Goal: Find specific page/section

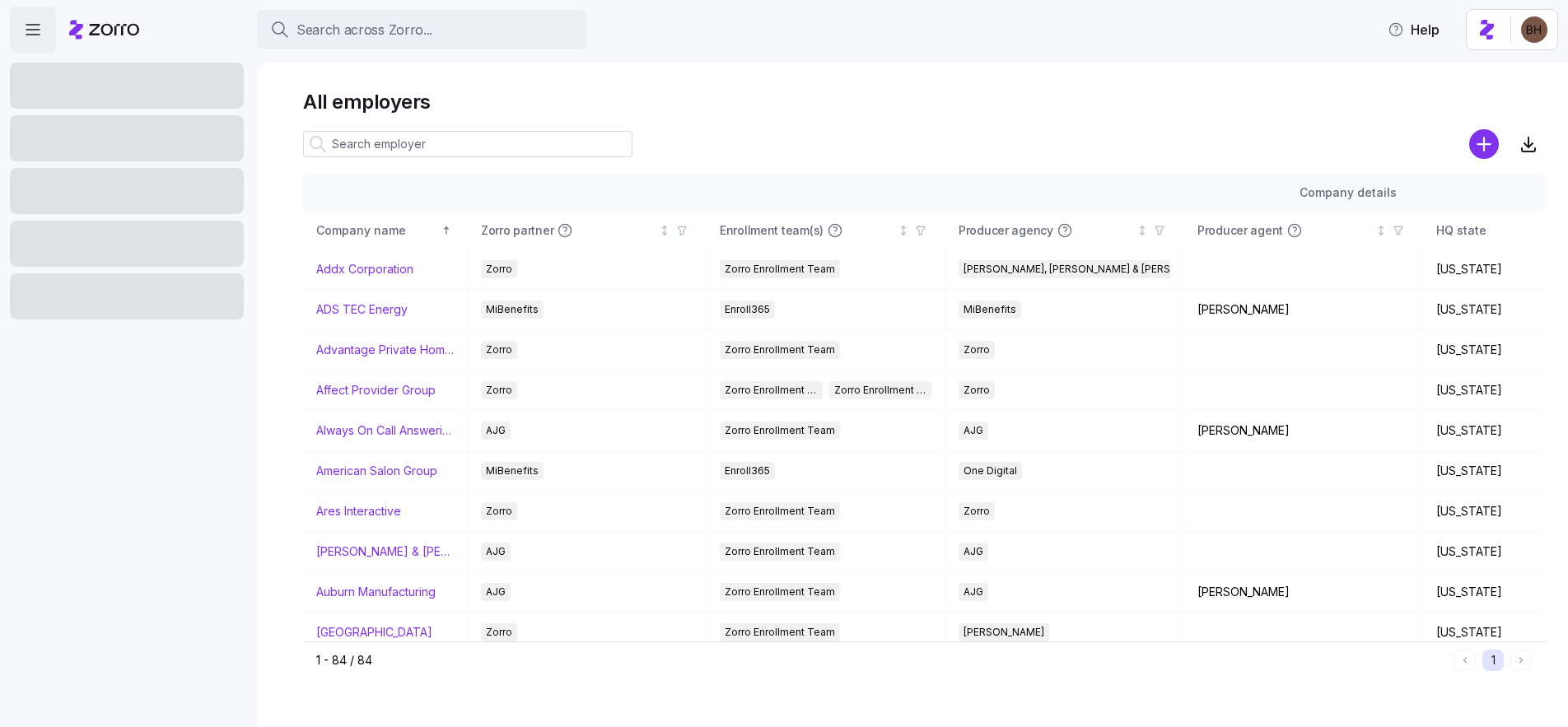
click at [372, 30] on span "Search across Zorro..." at bounding box center [365, 30] width 136 height 21
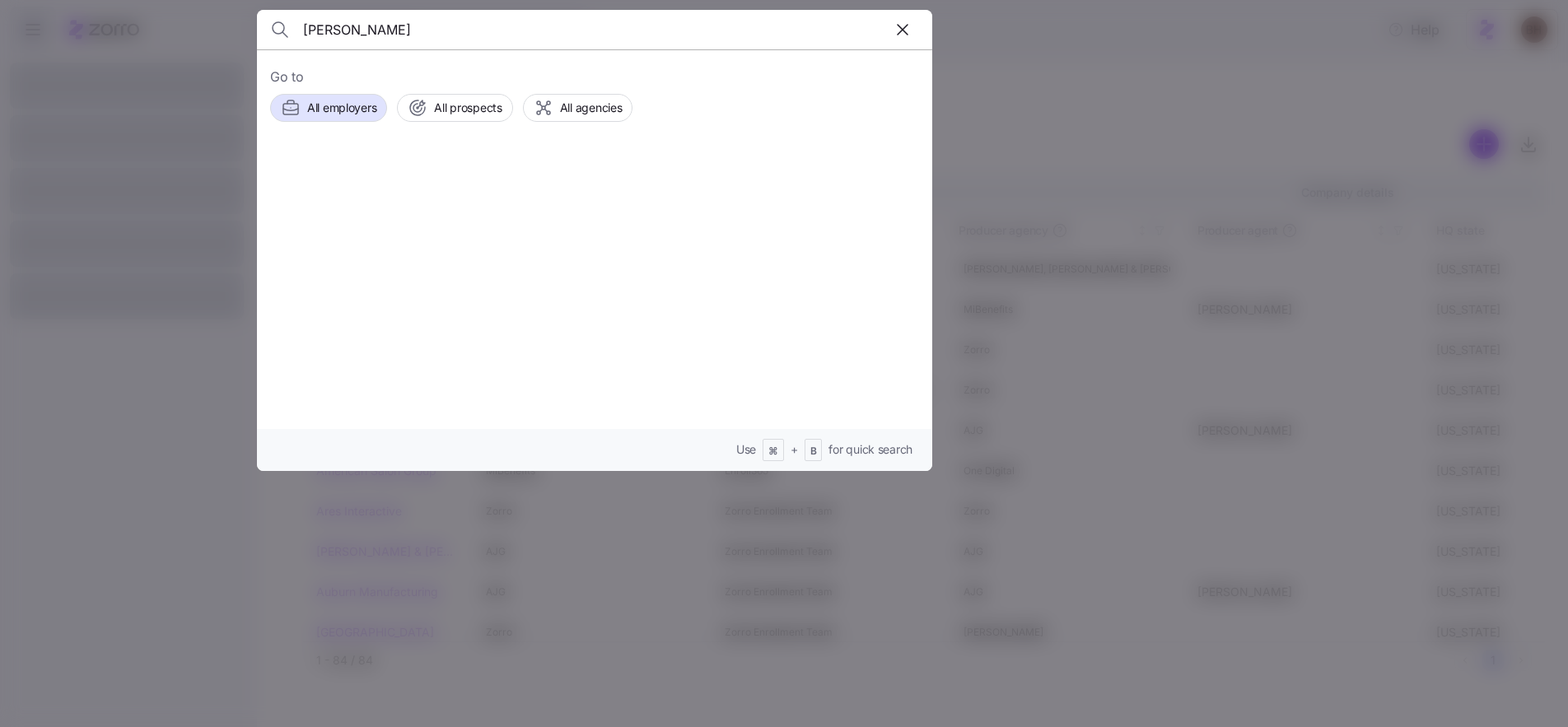
type input "[PERSON_NAME]"
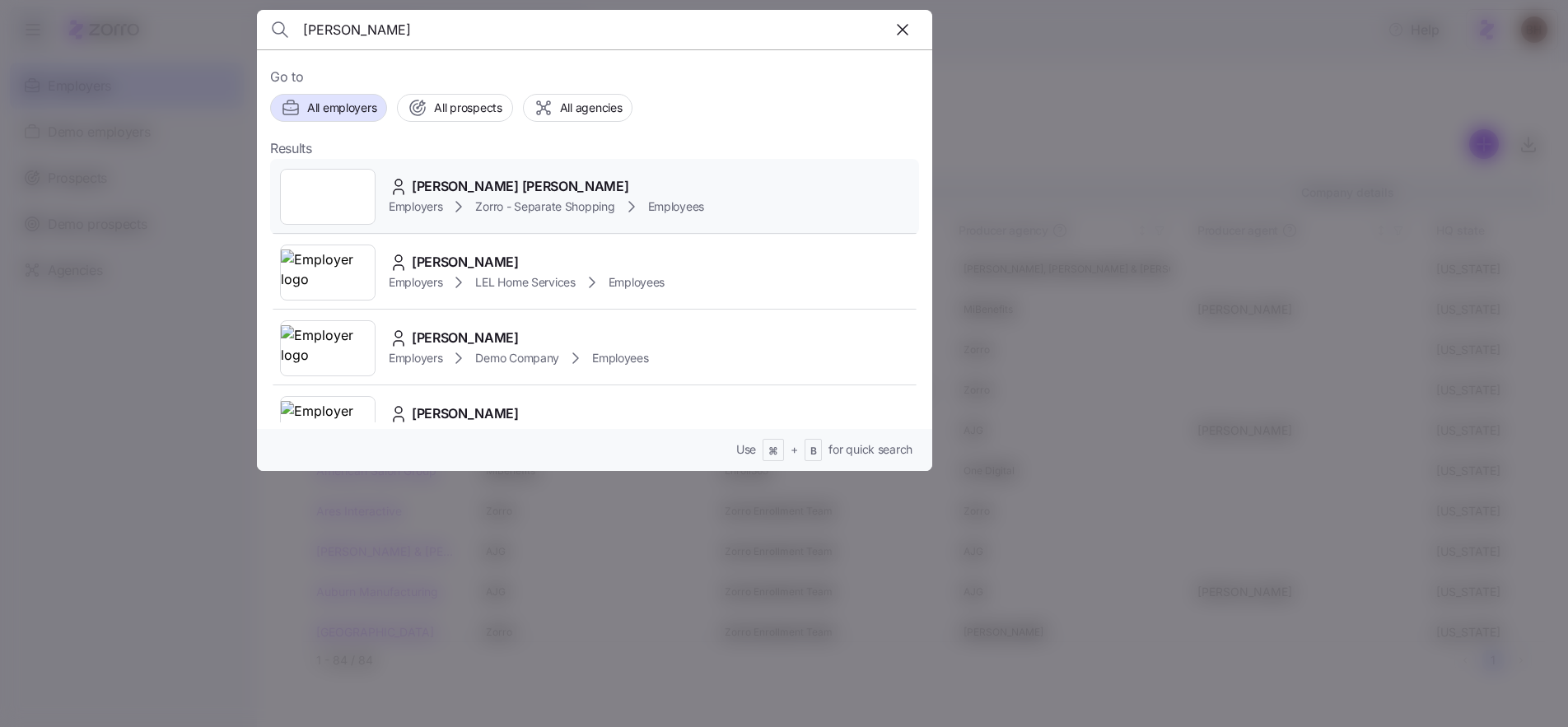
click at [493, 185] on div "[PERSON_NAME] [PERSON_NAME]" at bounding box center [546, 187] width 315 height 21
